Goal: Transaction & Acquisition: Purchase product/service

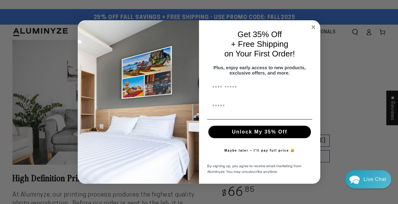
scroll to position [0, 0]
click at [309, 26] on div "Get 35% Off + Free Shipping on Your First Order!" at bounding box center [259, 43] width 109 height 35
click at [313, 25] on circle "Close dialog" at bounding box center [313, 27] width 7 height 7
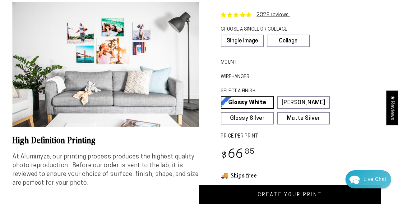
scroll to position [0, 0]
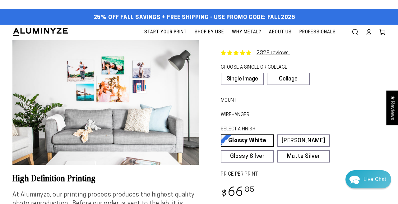
click at [240, 33] on span "Why Metal?" at bounding box center [246, 32] width 29 height 8
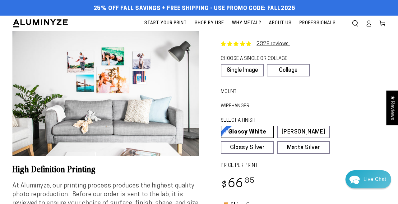
click at [169, 23] on span "Start Your Print" at bounding box center [165, 23] width 43 height 8
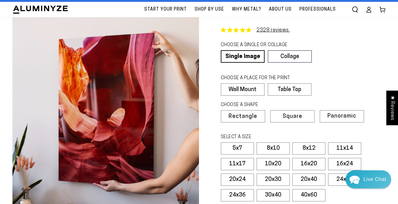
scroll to position [24, 0]
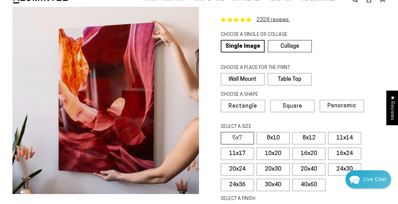
click at [238, 139] on label "5x7" at bounding box center [237, 138] width 33 height 12
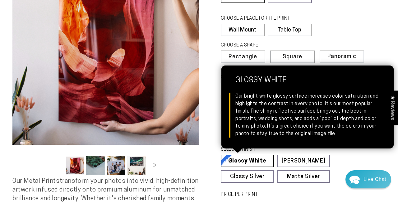
scroll to position [127, 0]
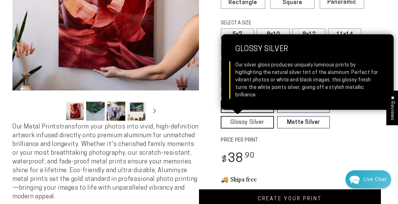
click at [255, 120] on link "Glossy Silver Glossy Silver Our silver gloss produces uniquely luminous prints …" at bounding box center [247, 122] width 53 height 12
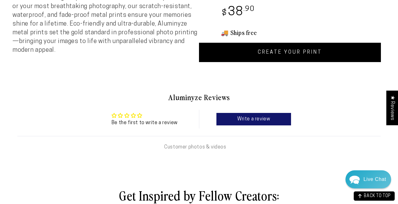
scroll to position [274, 0]
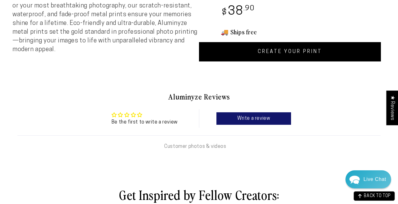
click at [263, 51] on link "CREATE YOUR PRINT" at bounding box center [290, 51] width 182 height 19
